Goal: Task Accomplishment & Management: Use online tool/utility

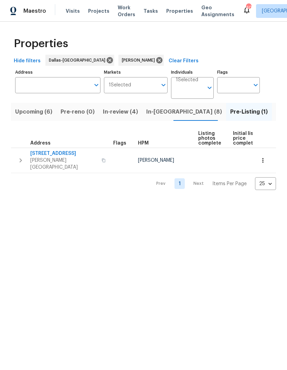
click at [276, 113] on span "Listed (27)" at bounding box center [290, 112] width 29 height 10
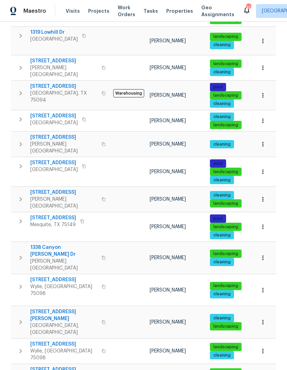
scroll to position [345, 0]
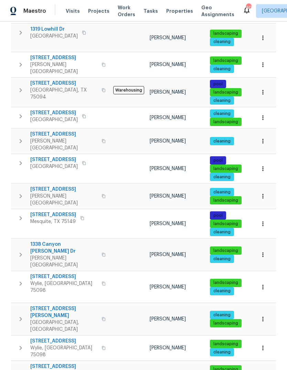
click at [46, 273] on span "[STREET_ADDRESS]" at bounding box center [63, 276] width 67 height 7
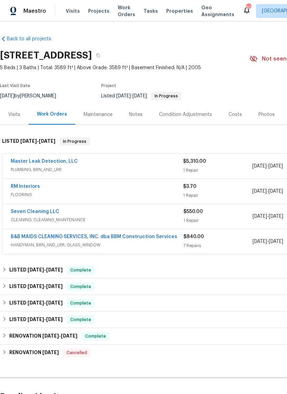
click at [31, 187] on link "RM Interiors" at bounding box center [25, 186] width 29 height 5
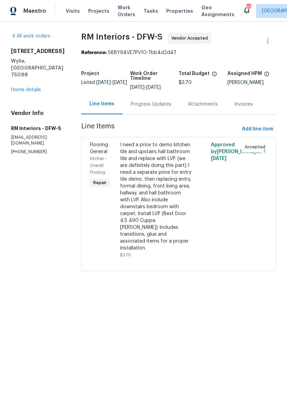
click at [152, 104] on div "Progress Updates" at bounding box center [151, 104] width 41 height 7
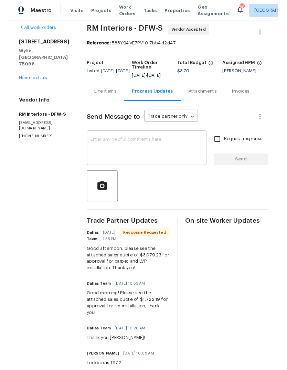
scroll to position [8, 0]
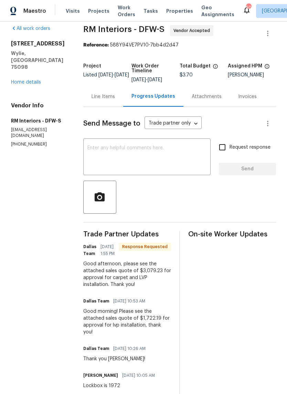
click at [37, 74] on div "All work orders [STREET_ADDRESS][PERSON_NAME] Home details Vendor Info RM Inter…" at bounding box center [39, 86] width 56 height 122
click at [36, 80] on link "Home details" at bounding box center [26, 82] width 30 height 5
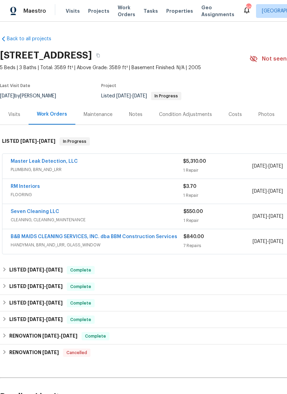
click at [112, 193] on span "FLOORING" at bounding box center [97, 194] width 172 height 7
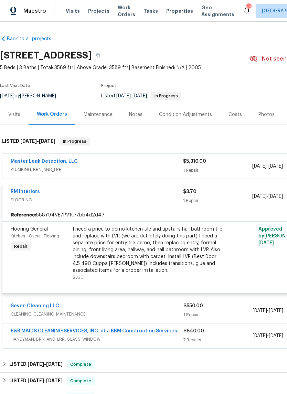
click at [119, 203] on div "RM Interiors FLOORING" at bounding box center [97, 196] width 172 height 17
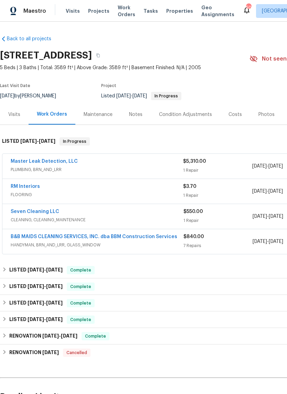
click at [126, 191] on div "RM Interiors" at bounding box center [97, 187] width 172 height 8
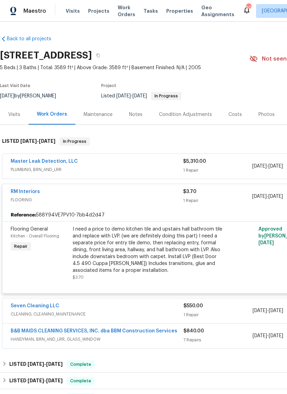
click at [132, 248] on div "I need a price to demo kitchen tile and upstairs hall bathroom tile and replace…" at bounding box center [148, 250] width 151 height 48
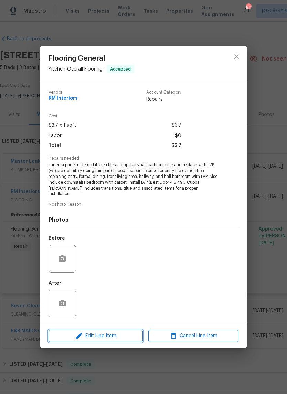
click at [113, 333] on span "Edit Line Item" at bounding box center [96, 336] width 90 height 9
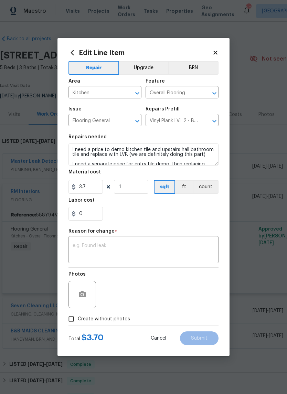
click at [144, 68] on button "Upgrade" at bounding box center [143, 68] width 49 height 14
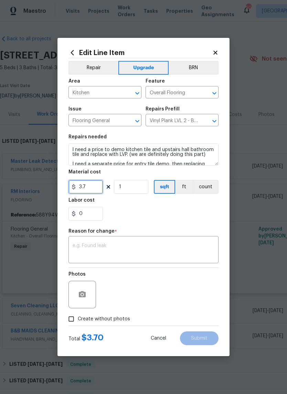
click at [92, 185] on input "3.7" at bounding box center [85, 187] width 34 height 14
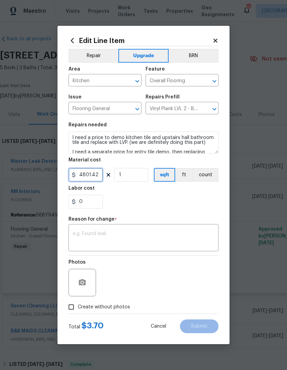
type input "4801.42"
click at [158, 200] on div "0" at bounding box center [143, 202] width 150 height 14
click at [143, 232] on textarea at bounding box center [144, 238] width 142 height 14
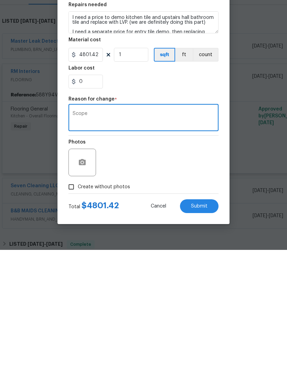
type textarea "Scope"
click at [157, 256] on div "Photos" at bounding box center [143, 278] width 150 height 45
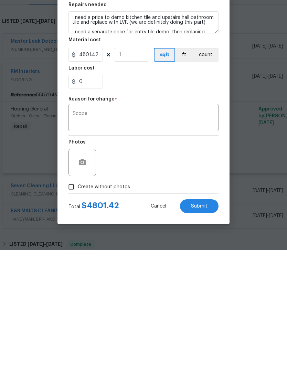
scroll to position [26, 0]
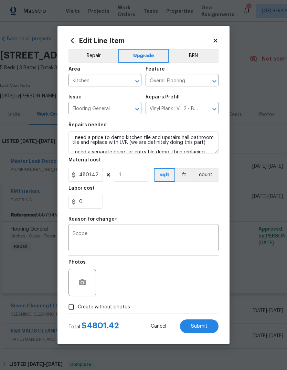
click at [200, 326] on span "Submit" at bounding box center [199, 326] width 17 height 5
type input "3.7"
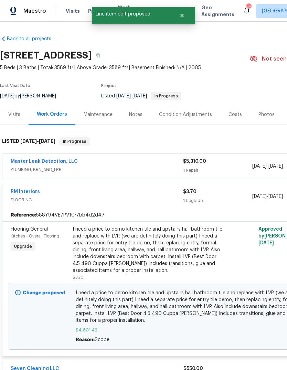
click at [26, 189] on link "RM Interiors" at bounding box center [25, 191] width 29 height 5
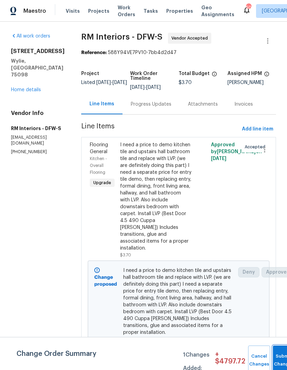
click at [279, 356] on button "Submit Changes" at bounding box center [284, 360] width 22 height 30
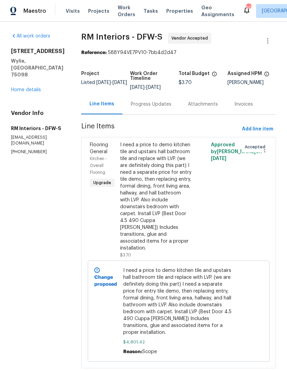
click at [144, 106] on div "Progress Updates" at bounding box center [151, 104] width 41 height 7
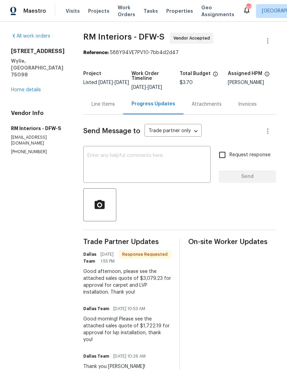
click at [148, 152] on div "x ​" at bounding box center [146, 165] width 127 height 35
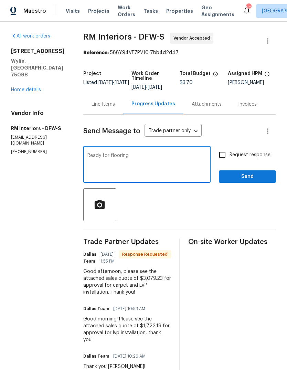
type textarea "Ready for flooring"
click at [222, 155] on input "Request response" at bounding box center [222, 155] width 14 height 14
checkbox input "true"
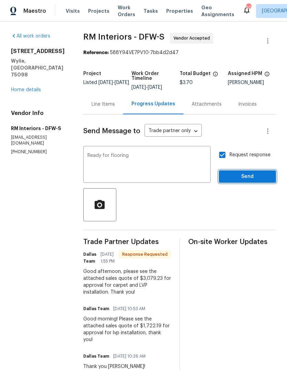
click at [254, 175] on span "Send" at bounding box center [247, 176] width 46 height 9
